Goal: Task Accomplishment & Management: Manage account settings

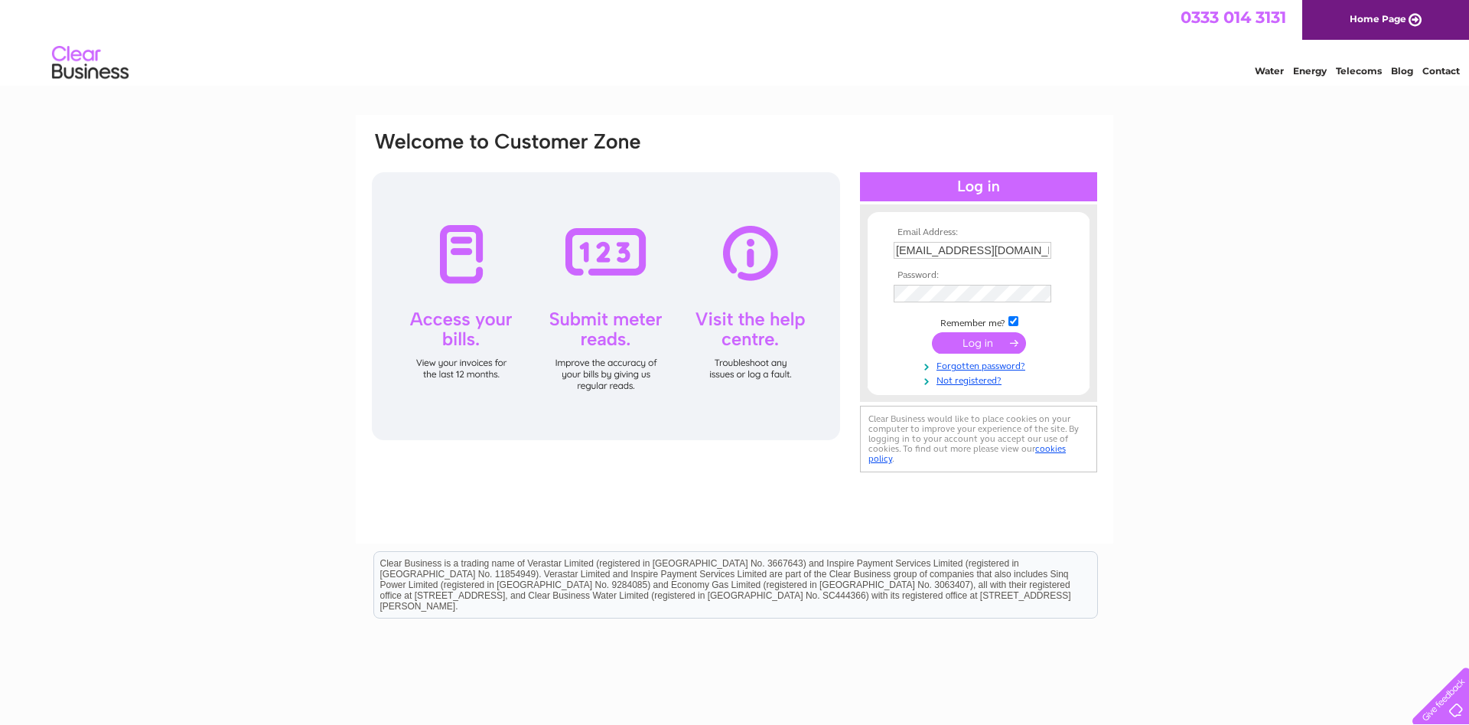
click at [980, 342] on input "submit" at bounding box center [979, 342] width 94 height 21
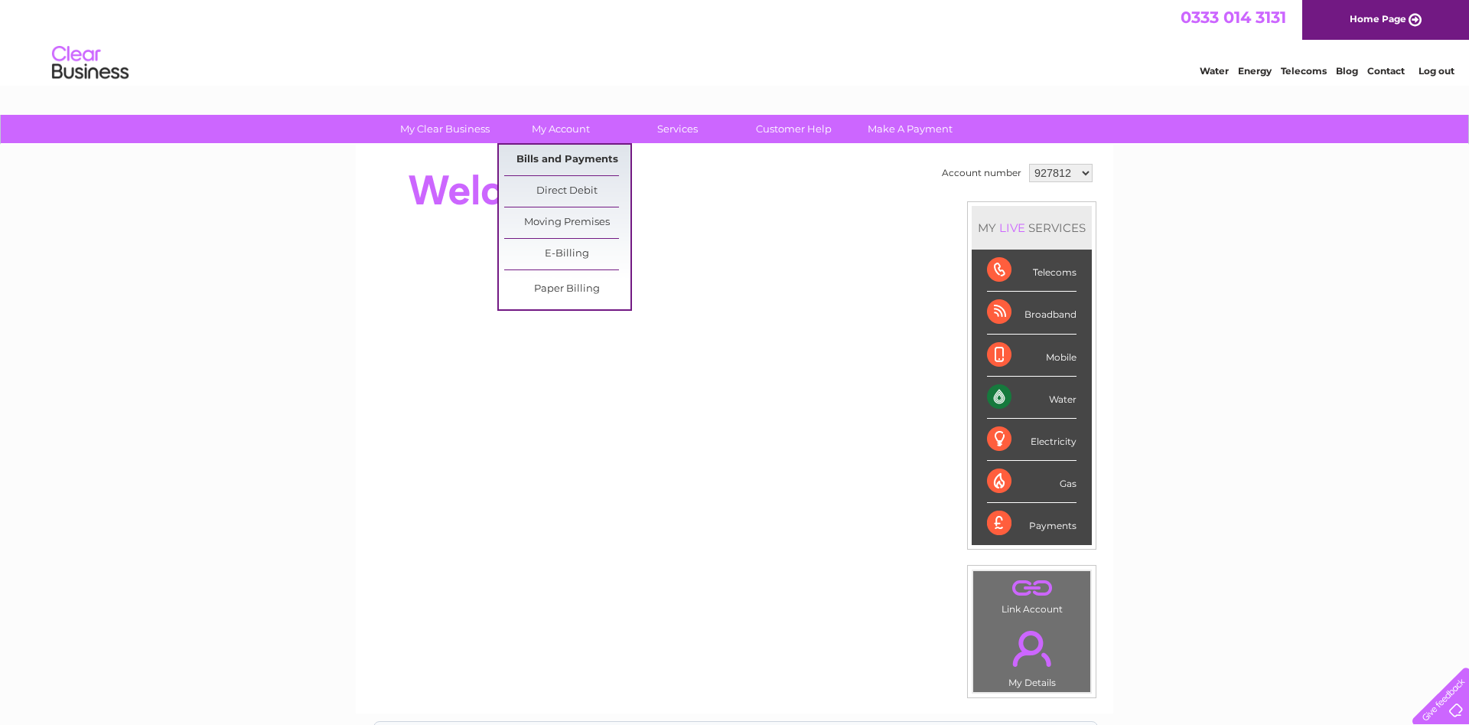
click at [564, 151] on link "Bills and Payments" at bounding box center [567, 160] width 126 height 31
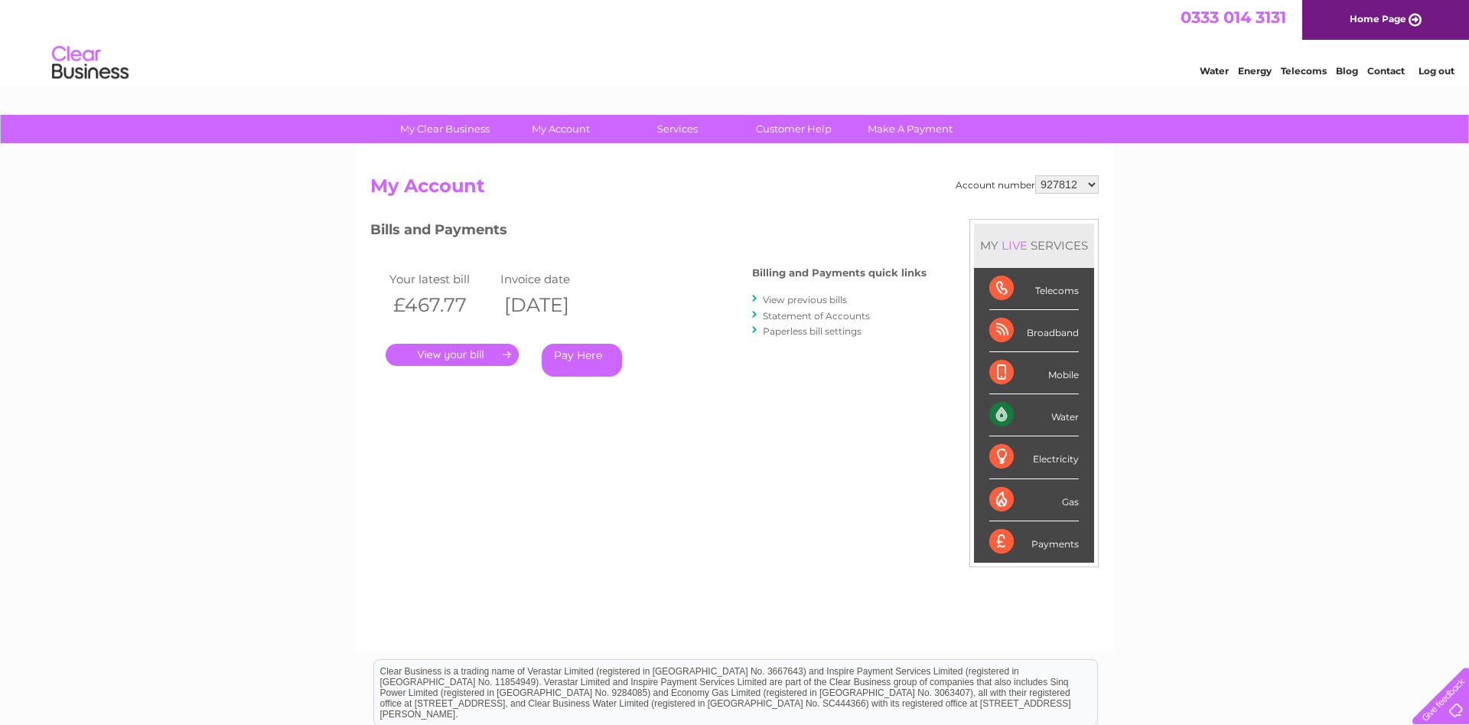
click at [434, 347] on link "." at bounding box center [452, 355] width 133 height 22
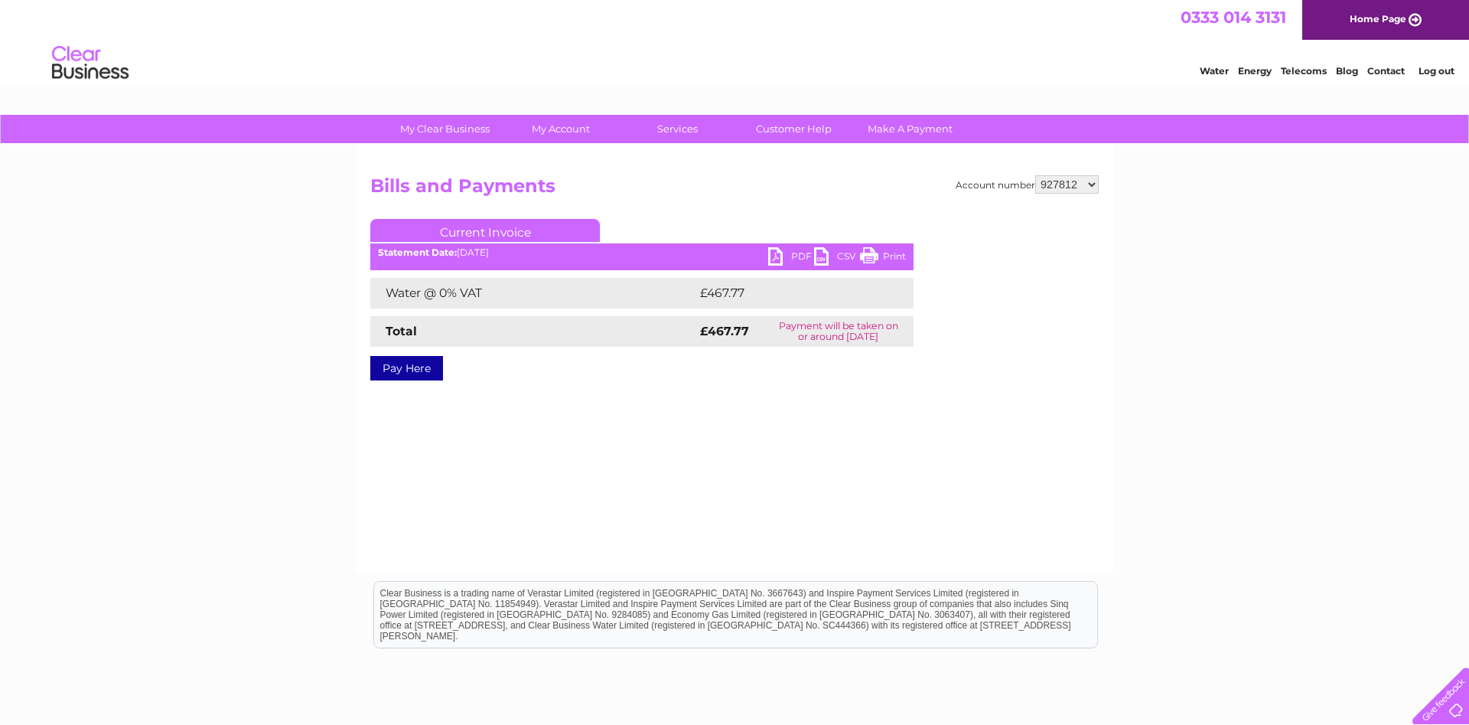
click at [794, 251] on link "PDF" at bounding box center [791, 258] width 46 height 22
